Goal: Information Seeking & Learning: Learn about a topic

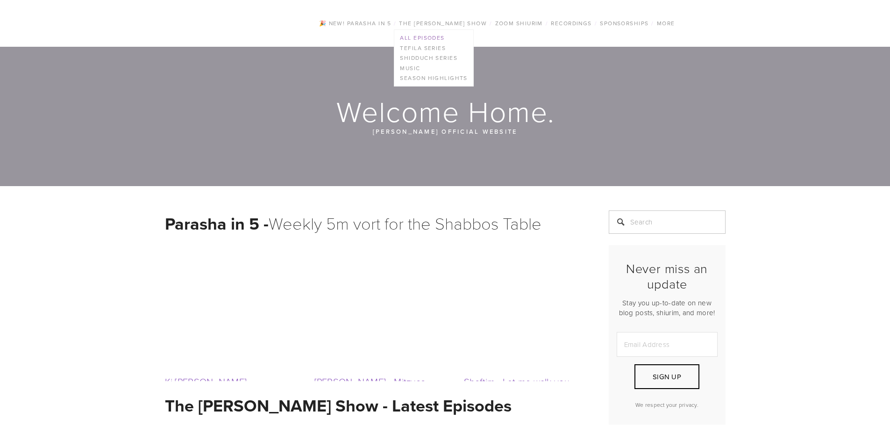
click at [427, 35] on link "All Episodes" at bounding box center [433, 38] width 78 height 10
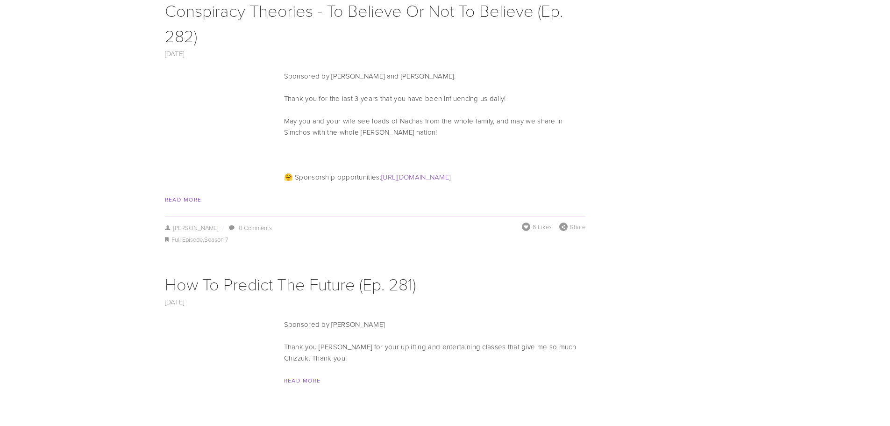
scroll to position [4868, 0]
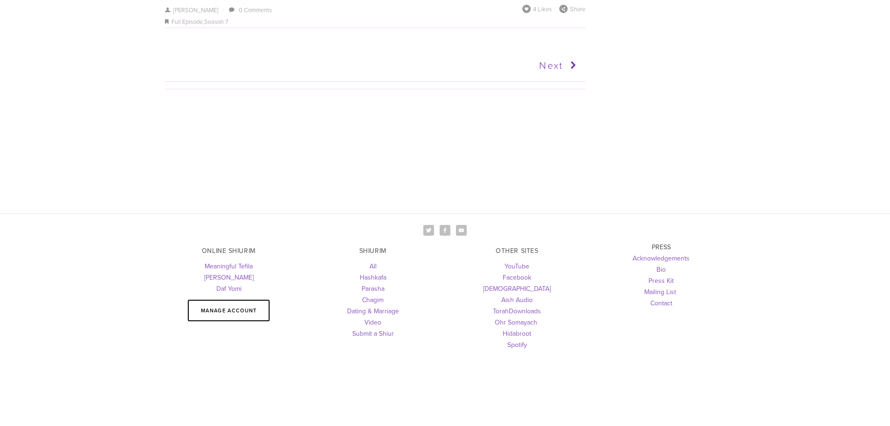
drag, startPoint x: 112, startPoint y: 239, endPoint x: 107, endPoint y: 448, distance: 208.4
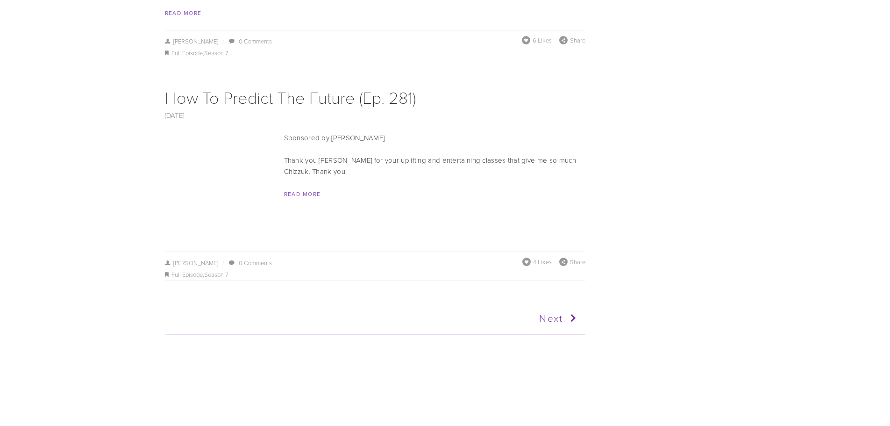
scroll to position [4634, 0]
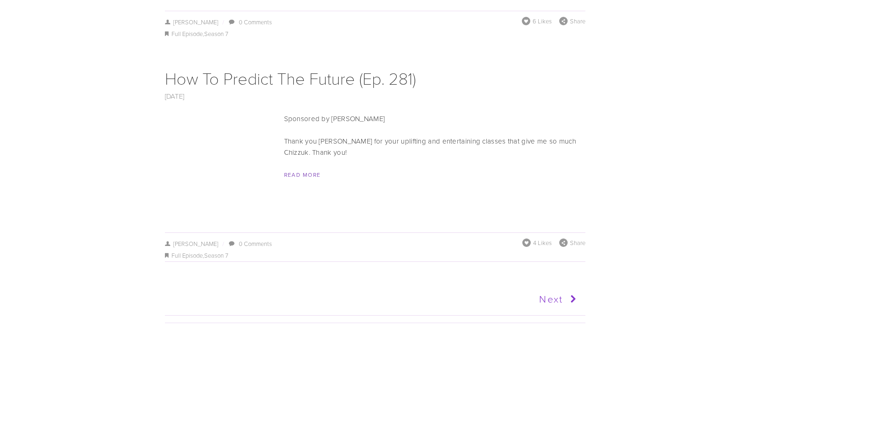
click at [553, 287] on link "Next" at bounding box center [477, 298] width 206 height 23
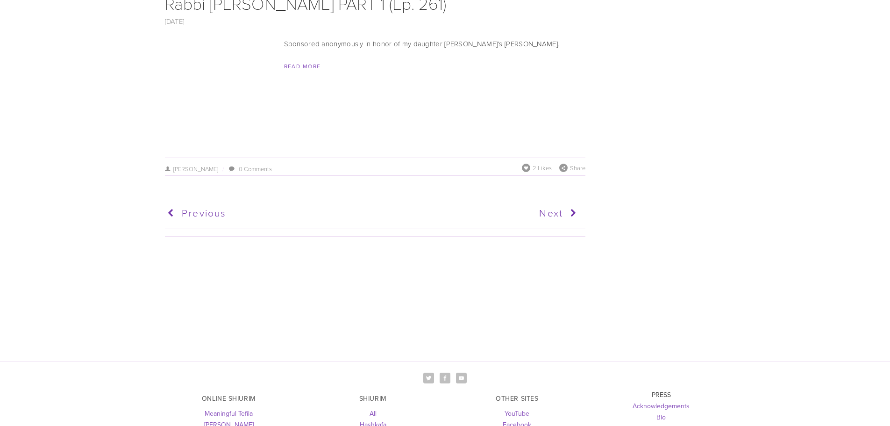
scroll to position [4846, 0]
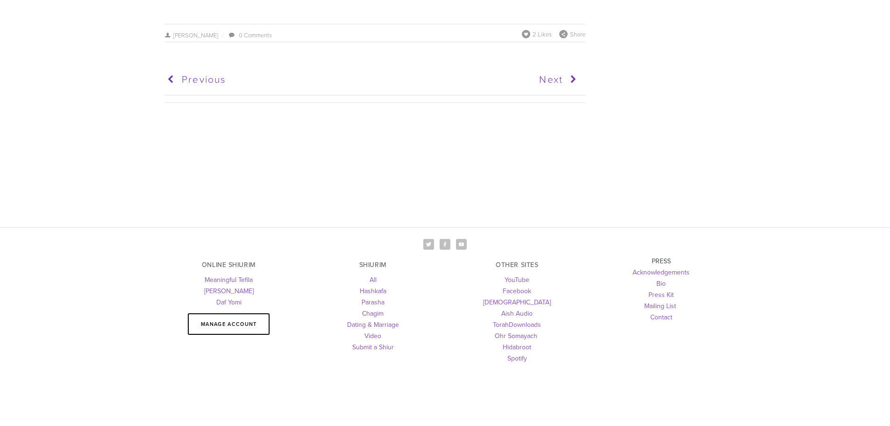
drag, startPoint x: 727, startPoint y: 298, endPoint x: 589, endPoint y: 342, distance: 144.9
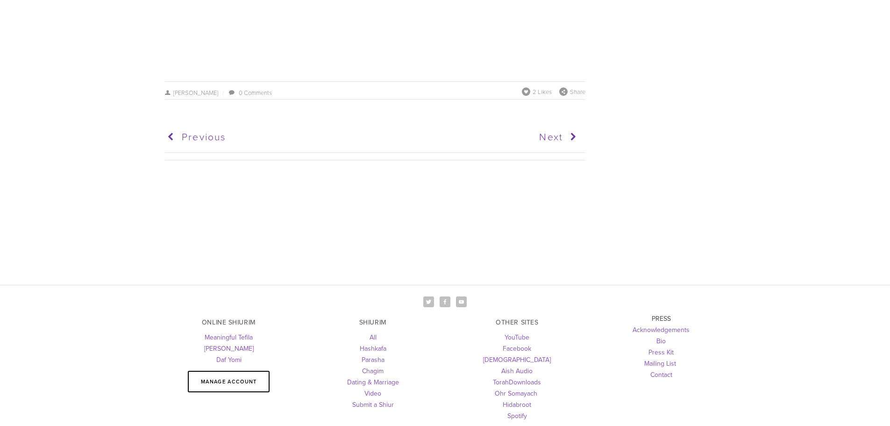
scroll to position [4800, 0]
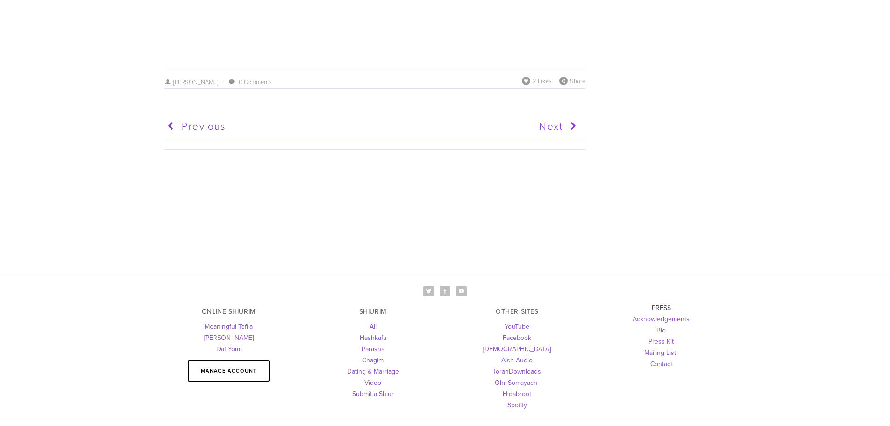
click at [557, 114] on link "Next" at bounding box center [477, 125] width 206 height 23
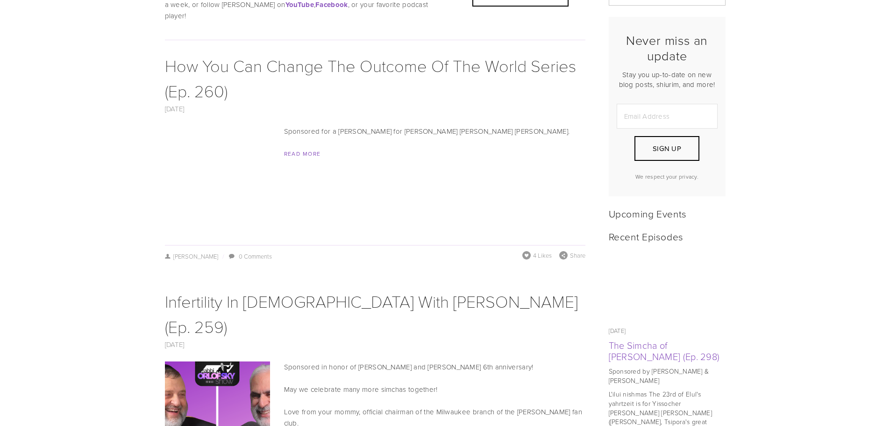
scroll to position [280, 0]
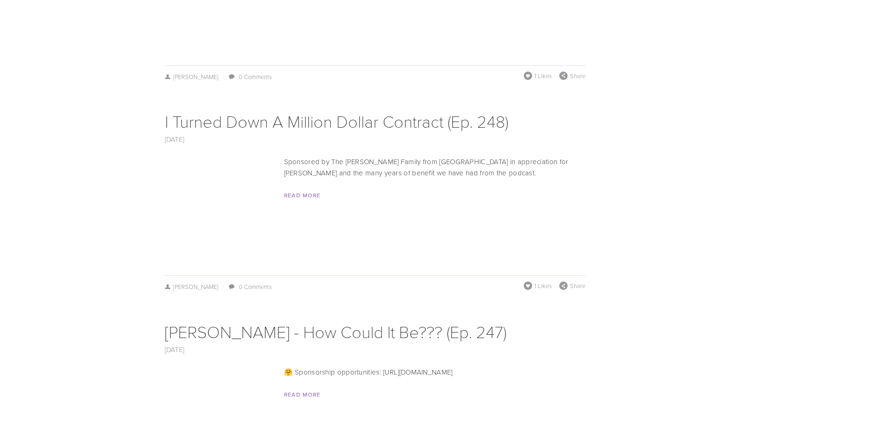
drag, startPoint x: 58, startPoint y: 133, endPoint x: 119, endPoint y: 278, distance: 157.9
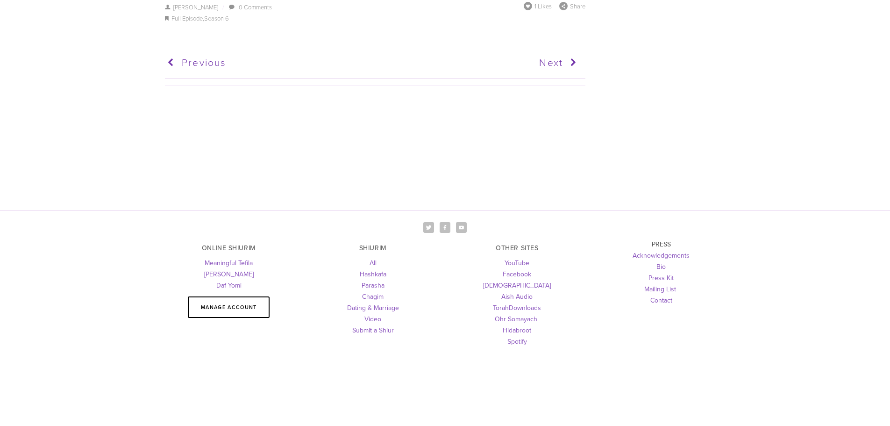
drag, startPoint x: 110, startPoint y: 68, endPoint x: 121, endPoint y: 228, distance: 160.1
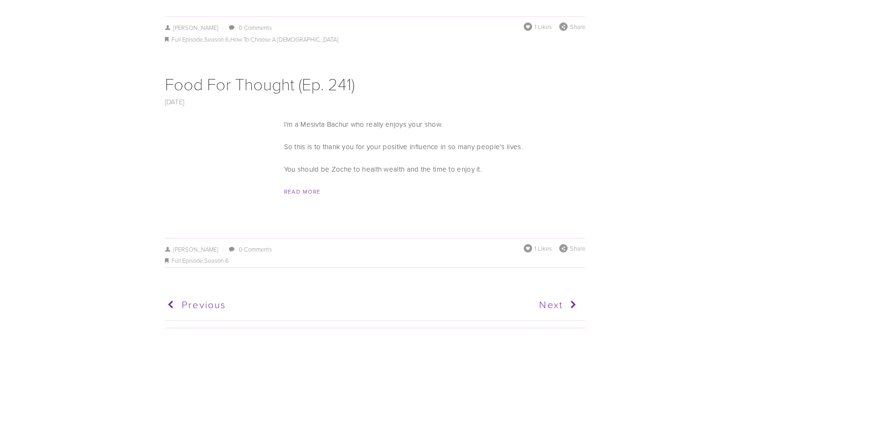
scroll to position [4710, 0]
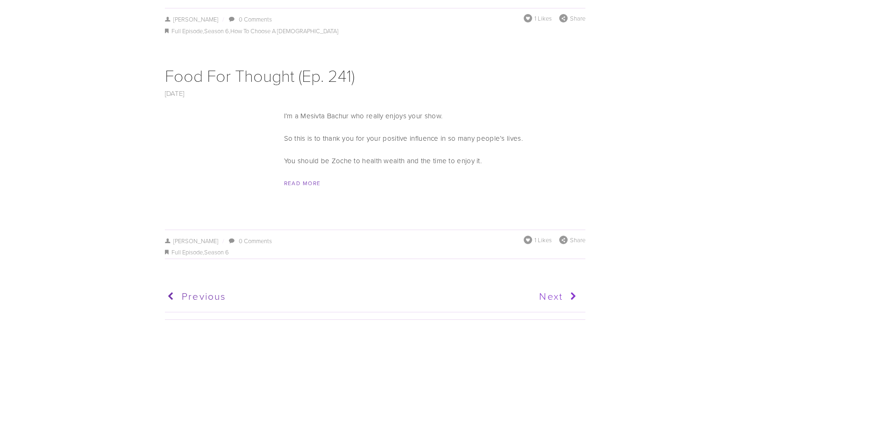
click at [567, 285] on icon at bounding box center [571, 296] width 17 height 23
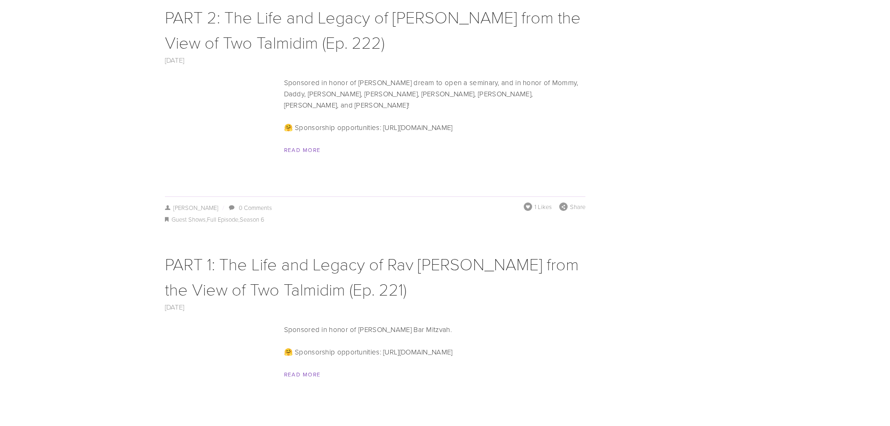
scroll to position [4995, 0]
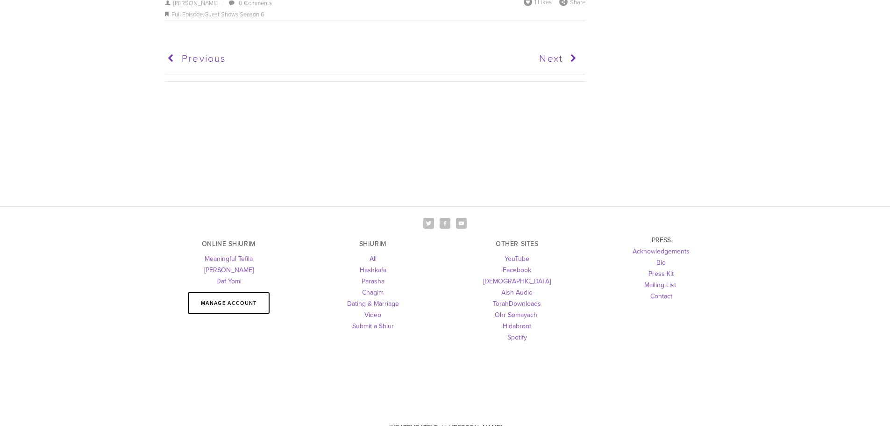
drag, startPoint x: 119, startPoint y: 296, endPoint x: 167, endPoint y: 400, distance: 114.1
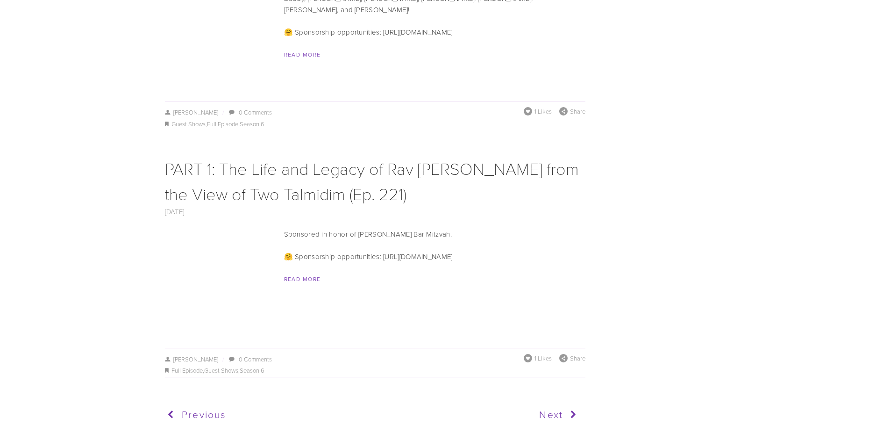
scroll to position [4668, 0]
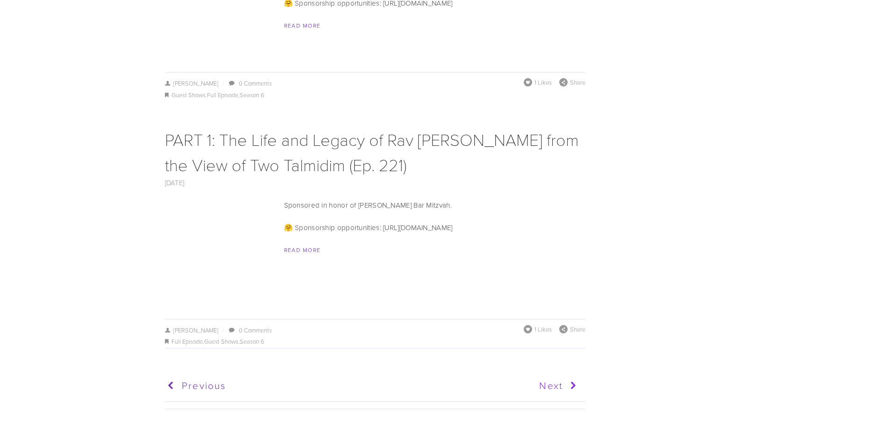
click at [569, 374] on icon at bounding box center [571, 385] width 17 height 23
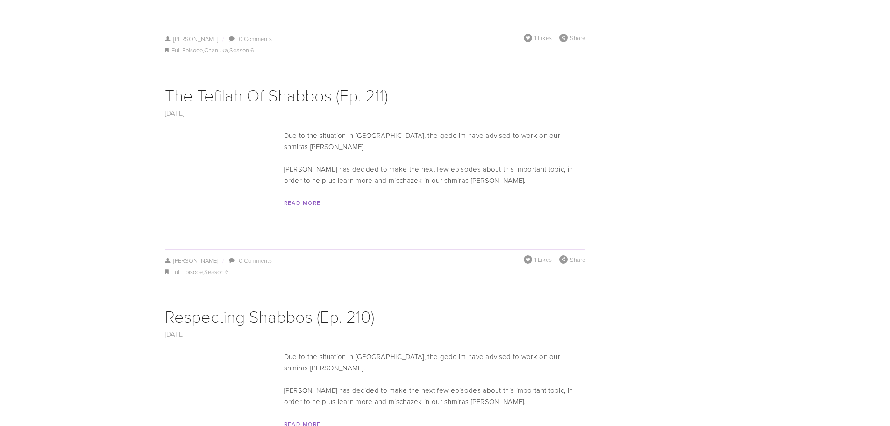
drag, startPoint x: 81, startPoint y: 268, endPoint x: 86, endPoint y: 363, distance: 95.9
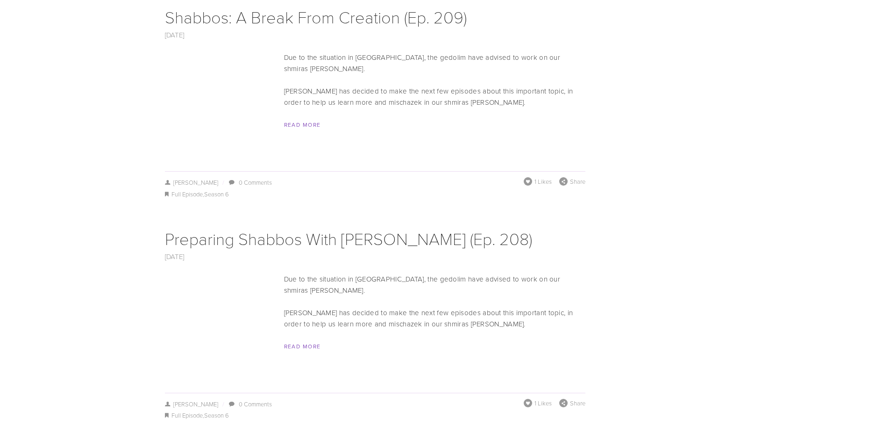
drag, startPoint x: 121, startPoint y: 318, endPoint x: 114, endPoint y: 399, distance: 81.1
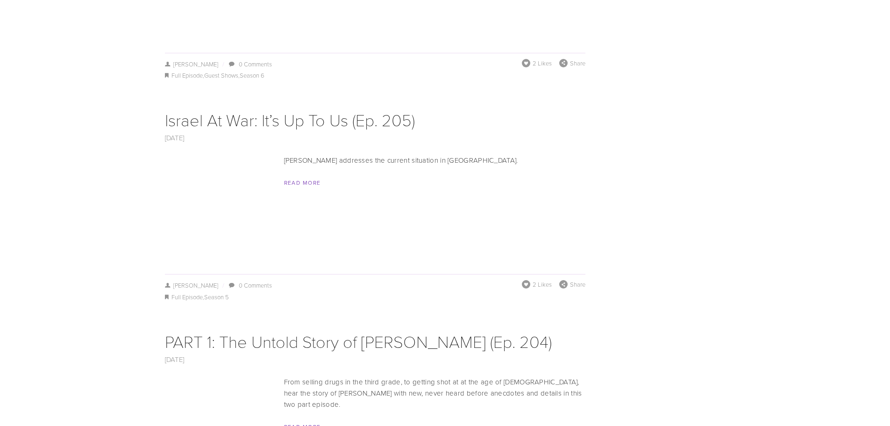
drag, startPoint x: 143, startPoint y: 288, endPoint x: 112, endPoint y: 380, distance: 96.6
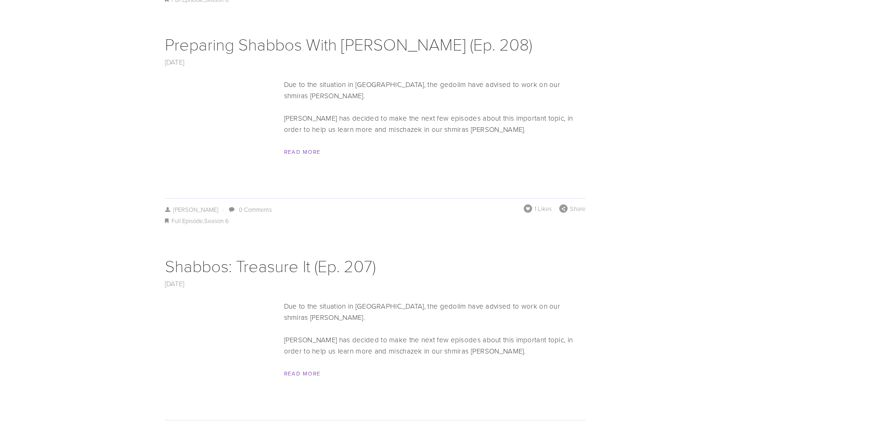
scroll to position [3466, 0]
